Goal: Information Seeking & Learning: Learn about a topic

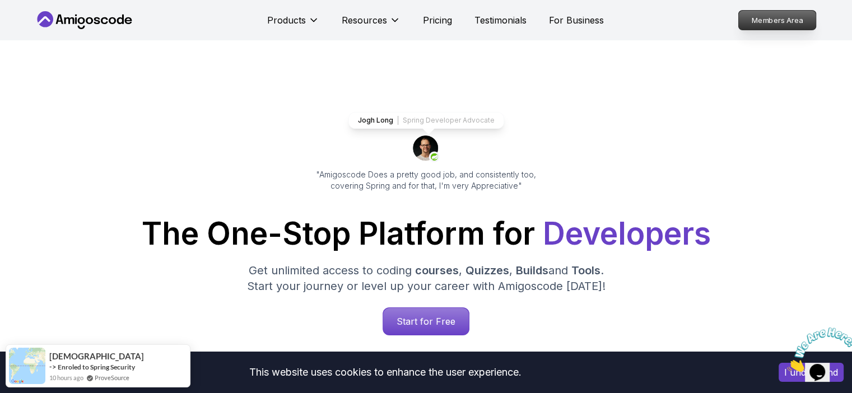
click at [774, 21] on p "Members Area" at bounding box center [776, 20] width 77 height 19
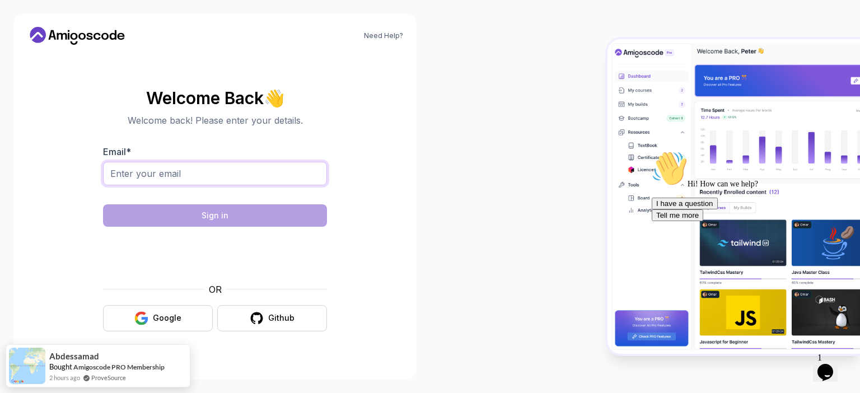
click at [232, 175] on input "Email *" at bounding box center [215, 174] width 224 height 24
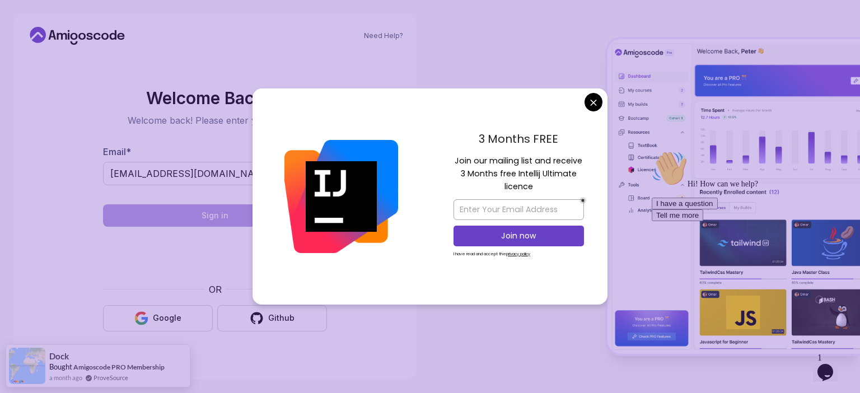
click at [594, 106] on body "Need Help? Welcome Back 👋 Welcome back! Please enter your details. Email * [EMA…" at bounding box center [430, 196] width 860 height 393
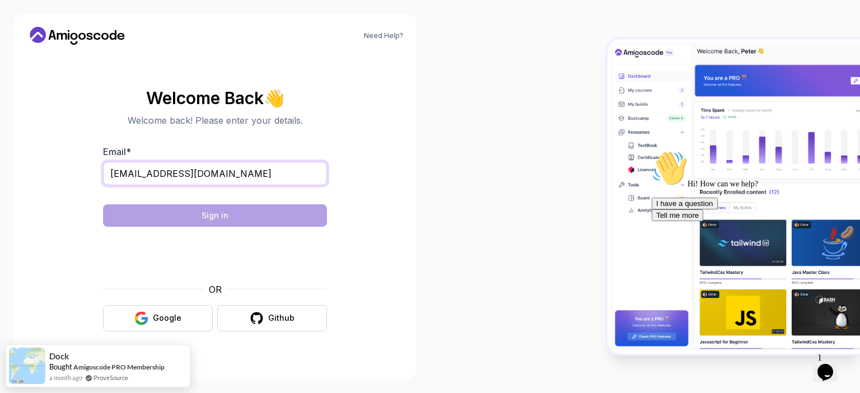
click at [248, 180] on input "[EMAIL_ADDRESS][DOMAIN_NAME]" at bounding box center [215, 174] width 224 height 24
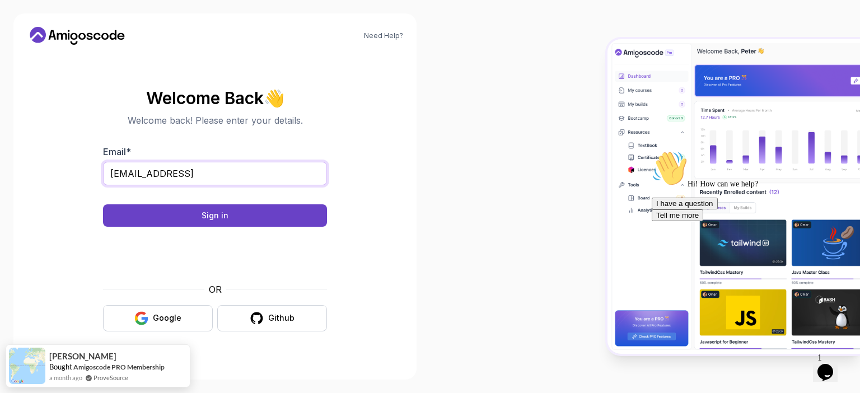
click at [221, 175] on input "[EMAIL_ADDRESS]" at bounding box center [215, 174] width 224 height 24
type input "[EMAIL_ADDRESS][DOMAIN_NAME]"
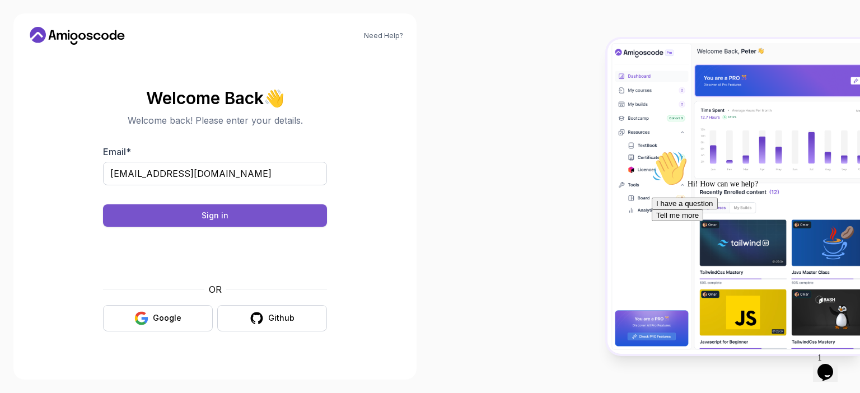
click at [253, 218] on button "Sign in" at bounding box center [215, 215] width 224 height 22
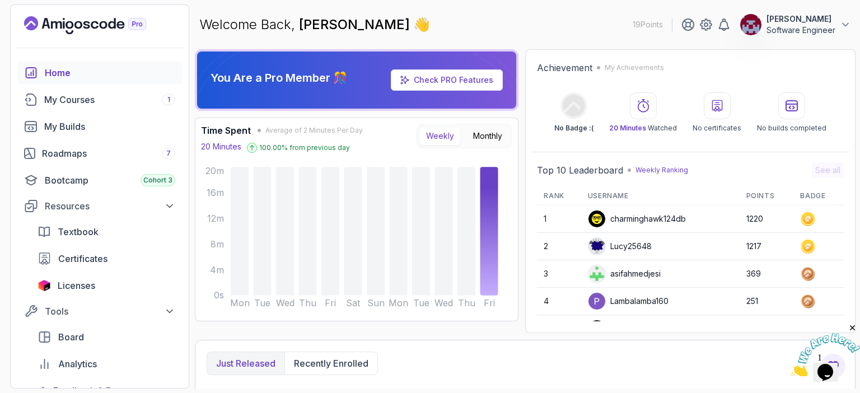
click at [520, 141] on div "You Are a Pro Member 🎊 Check PRO Features Time Spent Average of 2 Minutes Per D…" at bounding box center [525, 191] width 661 height 284
click at [90, 99] on div "My Courses 1" at bounding box center [109, 99] width 131 height 13
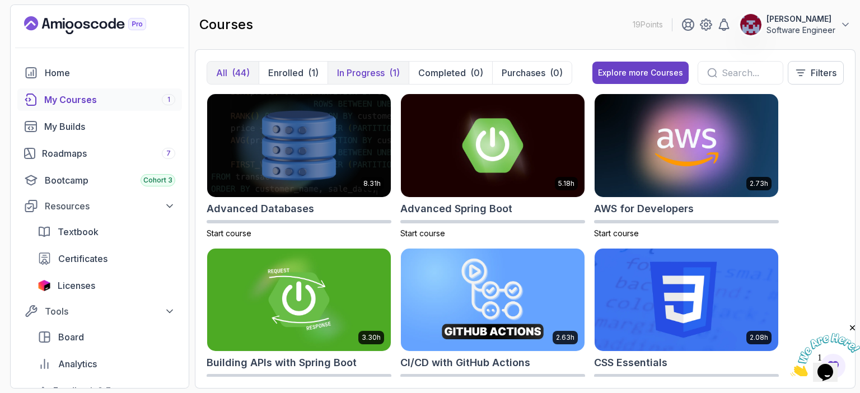
click at [353, 76] on p "In Progress" at bounding box center [361, 72] width 48 height 13
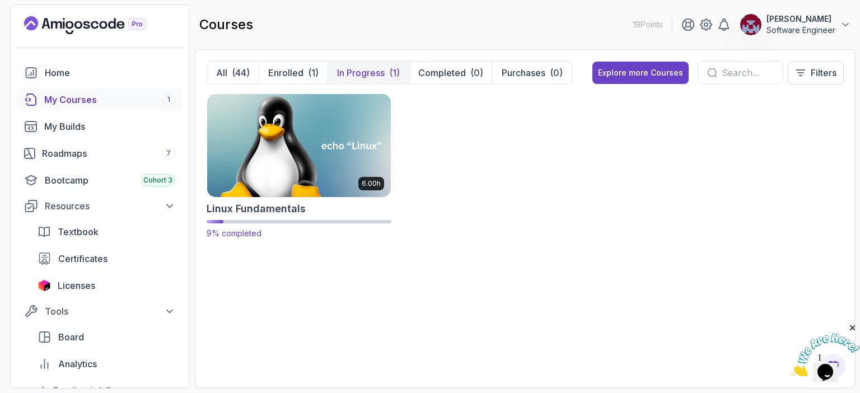
click at [289, 187] on img at bounding box center [299, 145] width 193 height 108
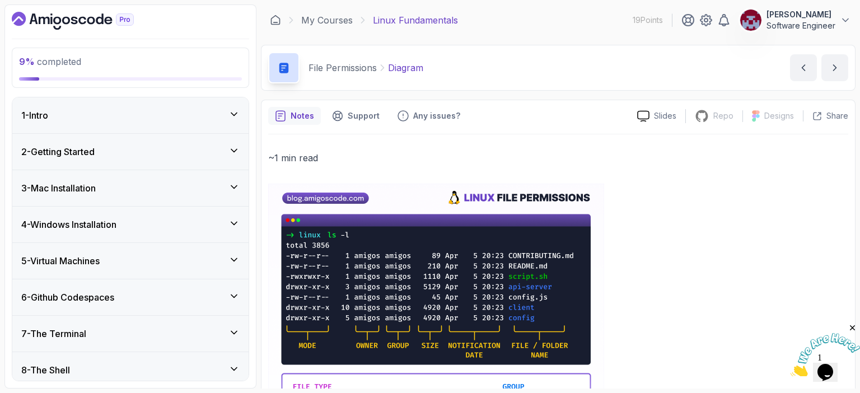
click at [110, 220] on h3 "4 - Windows Installation" at bounding box center [68, 224] width 95 height 13
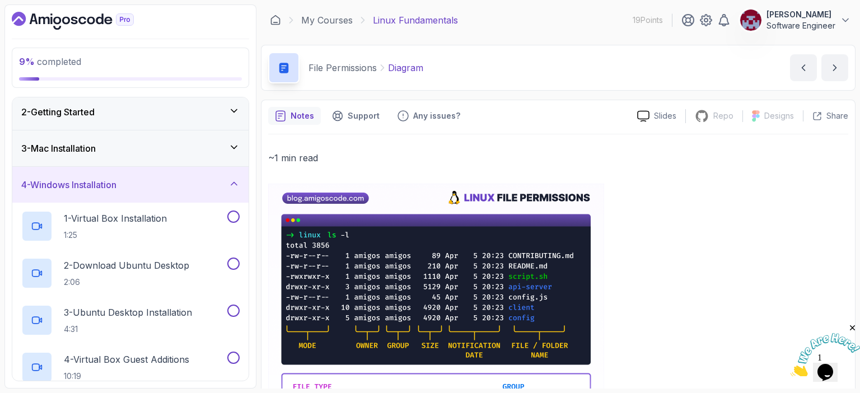
scroll to position [39, 0]
click at [114, 150] on div "3 - Mac Installation" at bounding box center [130, 148] width 218 height 13
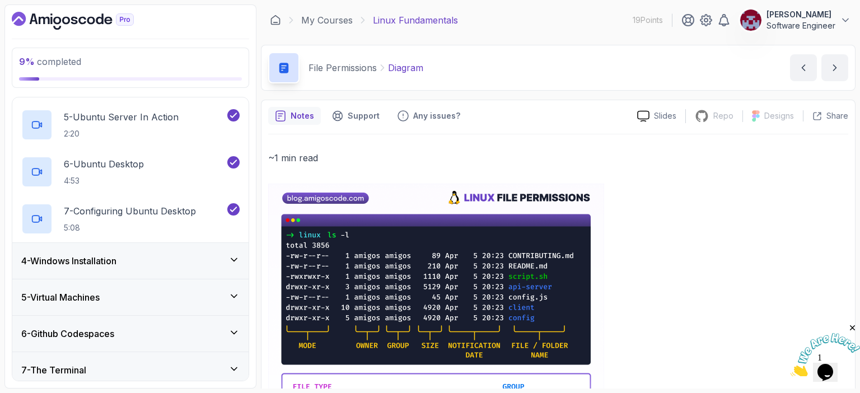
scroll to position [291, 0]
click at [110, 264] on h3 "4 - Windows Installation" at bounding box center [68, 262] width 95 height 13
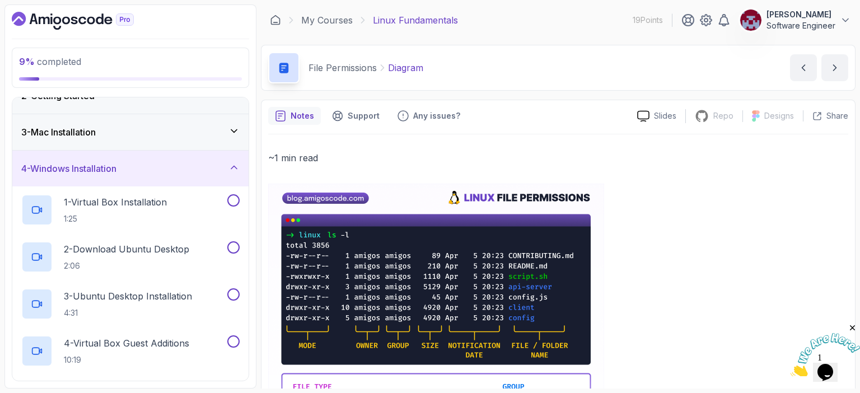
scroll to position [57, 0]
click at [125, 202] on p "1 - Virtual Box Installation" at bounding box center [115, 200] width 103 height 13
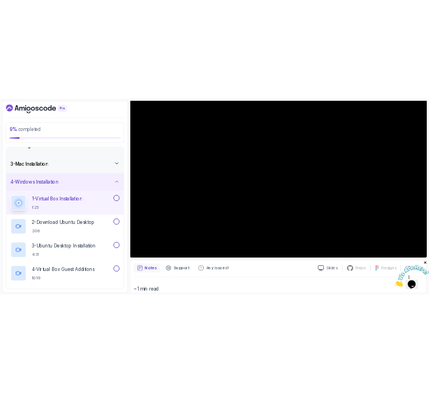
scroll to position [114, 0]
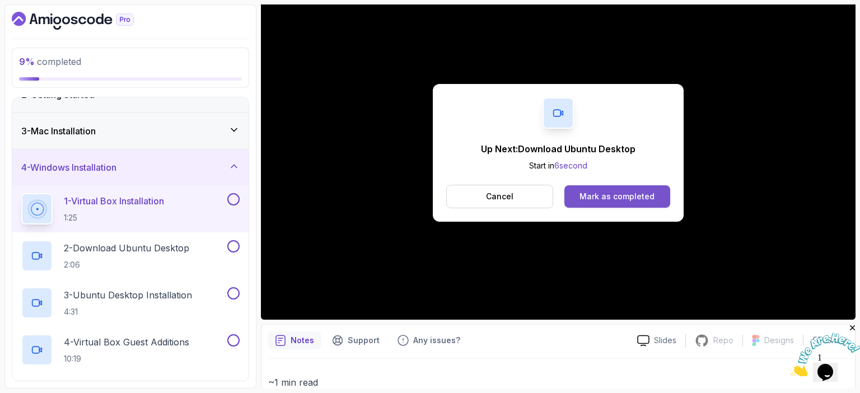
click at [618, 197] on div "Mark as completed" at bounding box center [617, 196] width 75 height 11
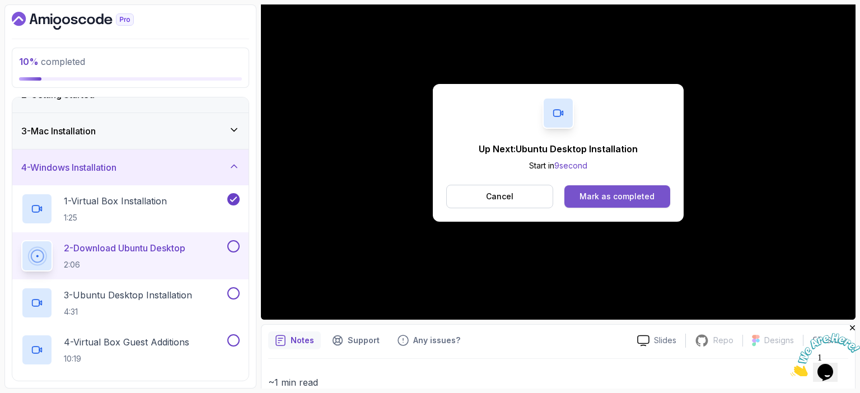
click at [606, 202] on button "Mark as completed" at bounding box center [617, 196] width 106 height 22
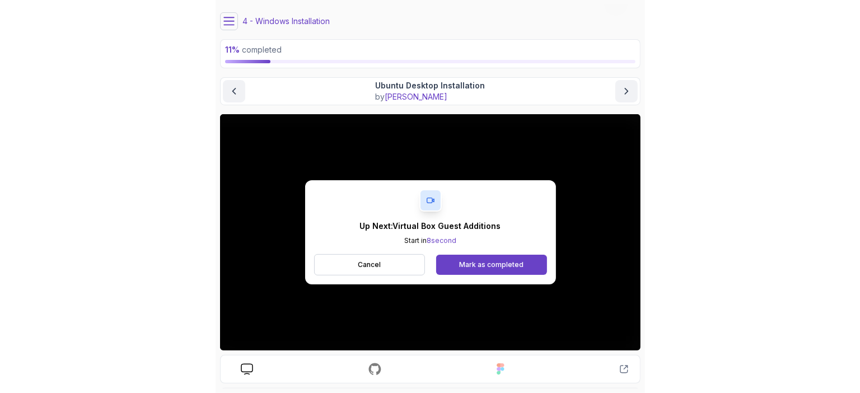
scroll to position [27, 0]
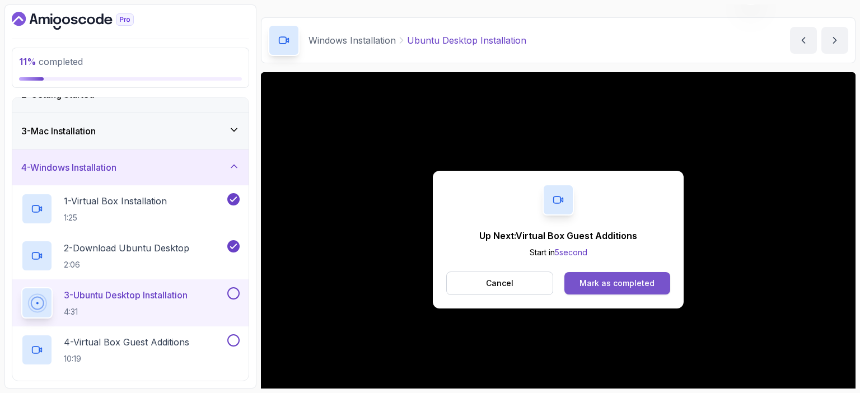
click at [600, 281] on div "Mark as completed" at bounding box center [617, 283] width 75 height 11
